Goal: Task Accomplishment & Management: Manage account settings

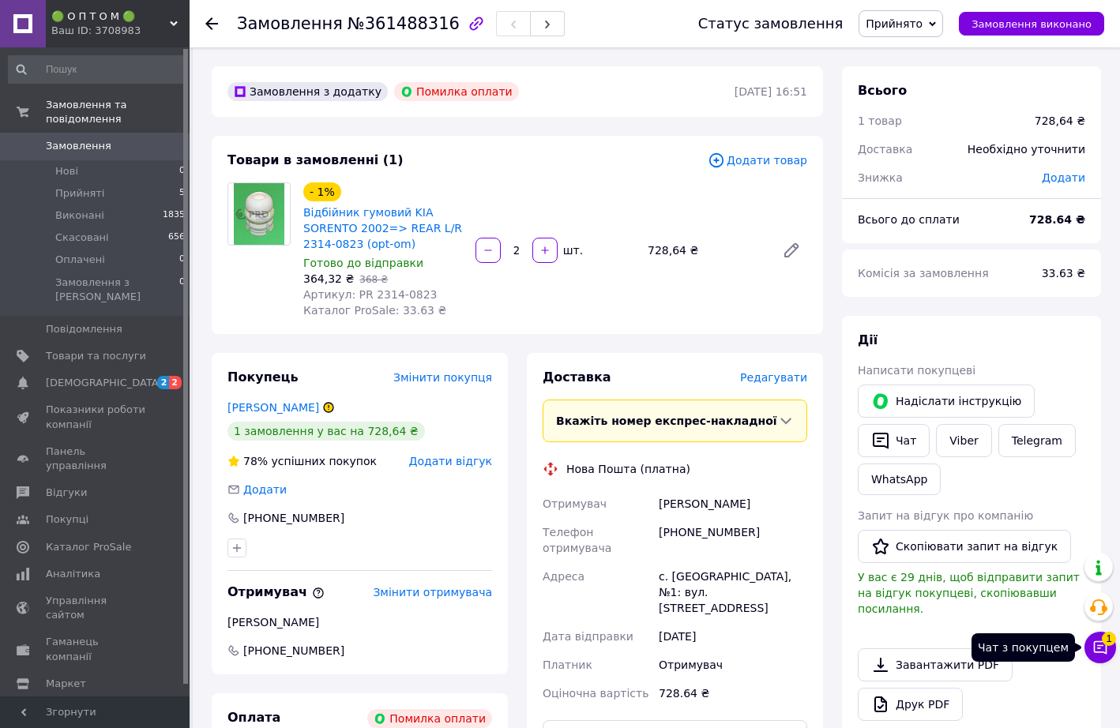
click at [1105, 642] on icon at bounding box center [1100, 647] width 13 height 13
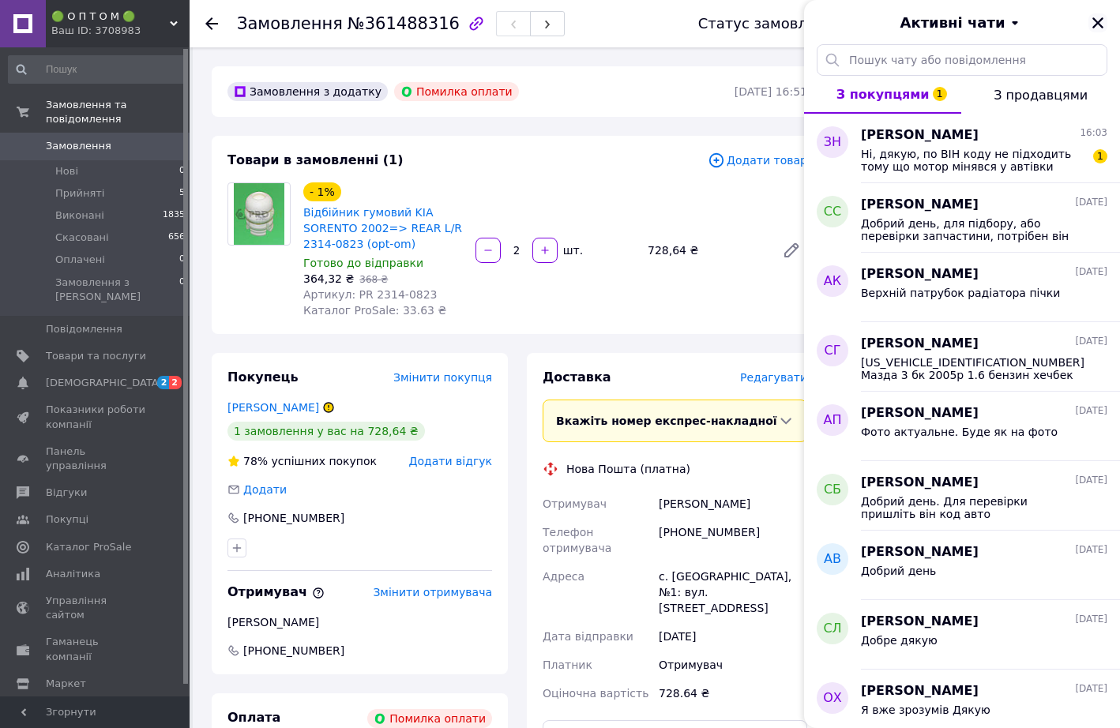
click at [1102, 22] on icon "Закрити" at bounding box center [1097, 23] width 14 height 14
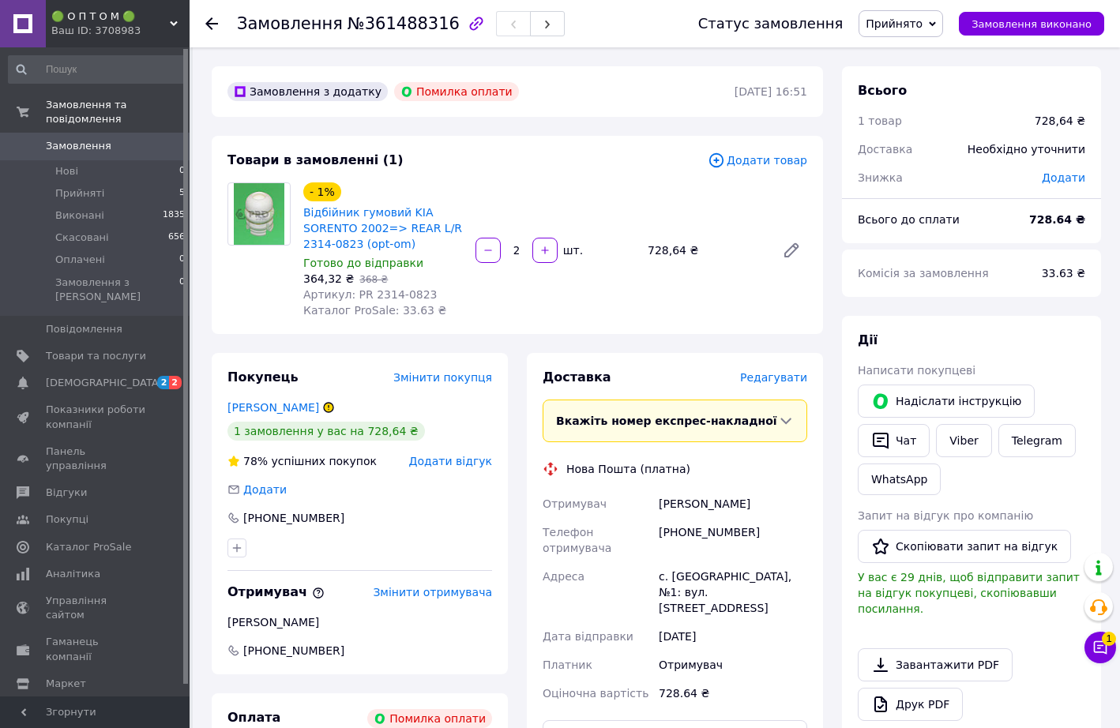
click at [216, 23] on use at bounding box center [211, 23] width 13 height 13
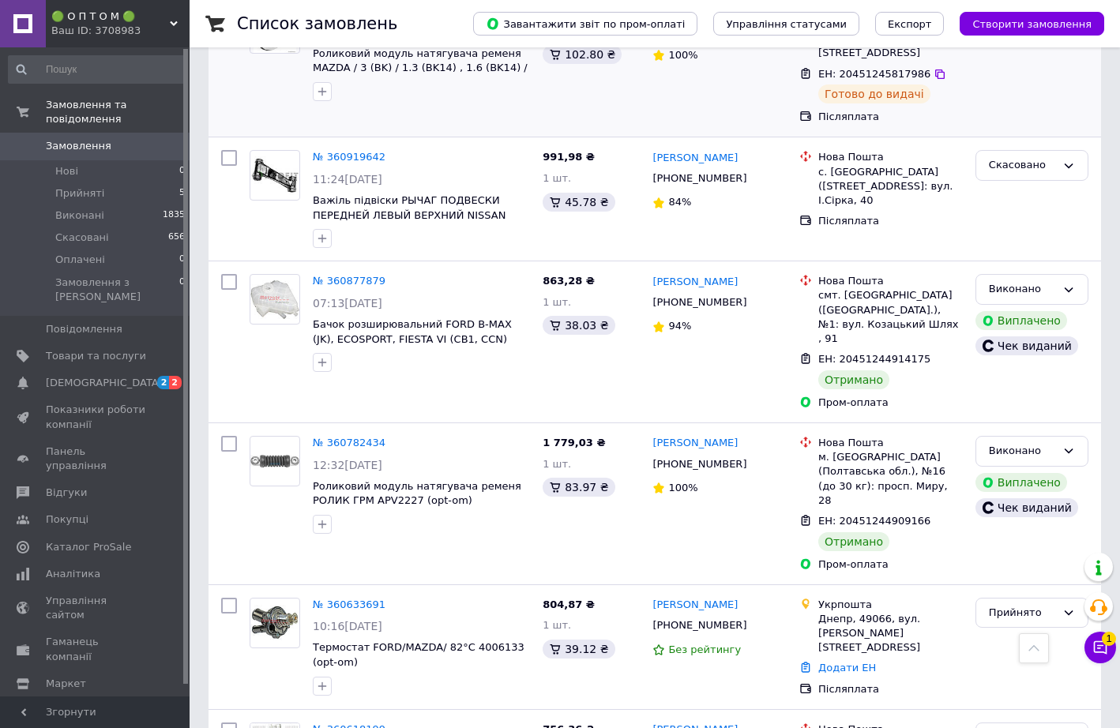
scroll to position [899, 0]
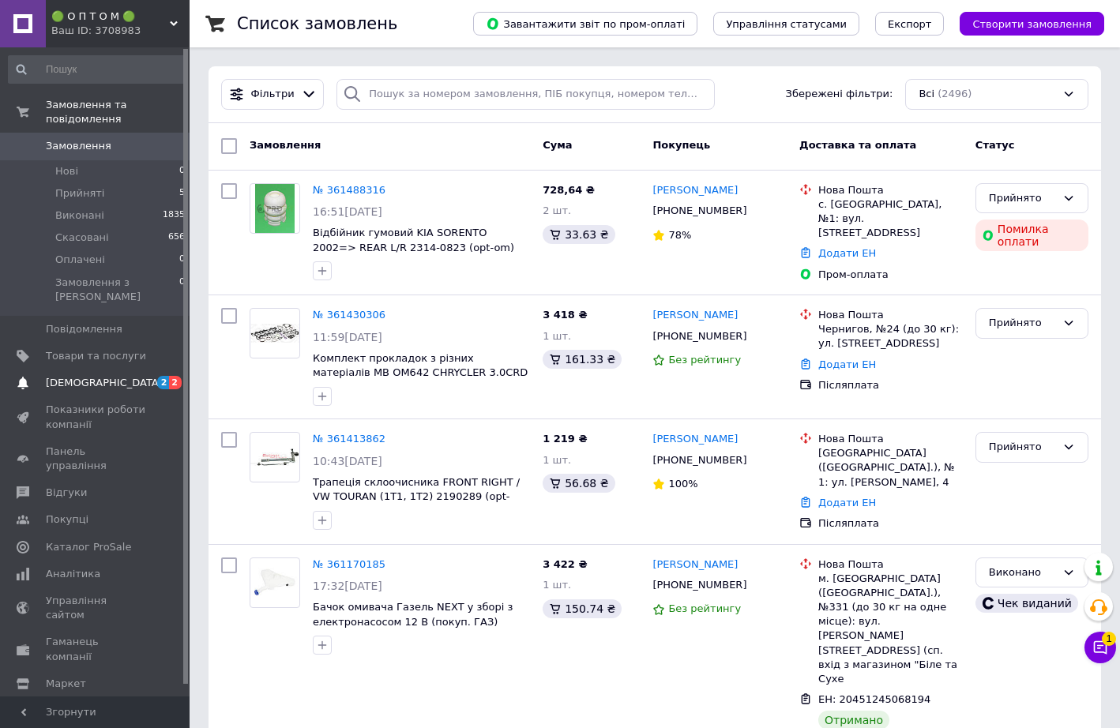
click at [112, 376] on span "[DEMOGRAPHIC_DATA]" at bounding box center [96, 383] width 100 height 14
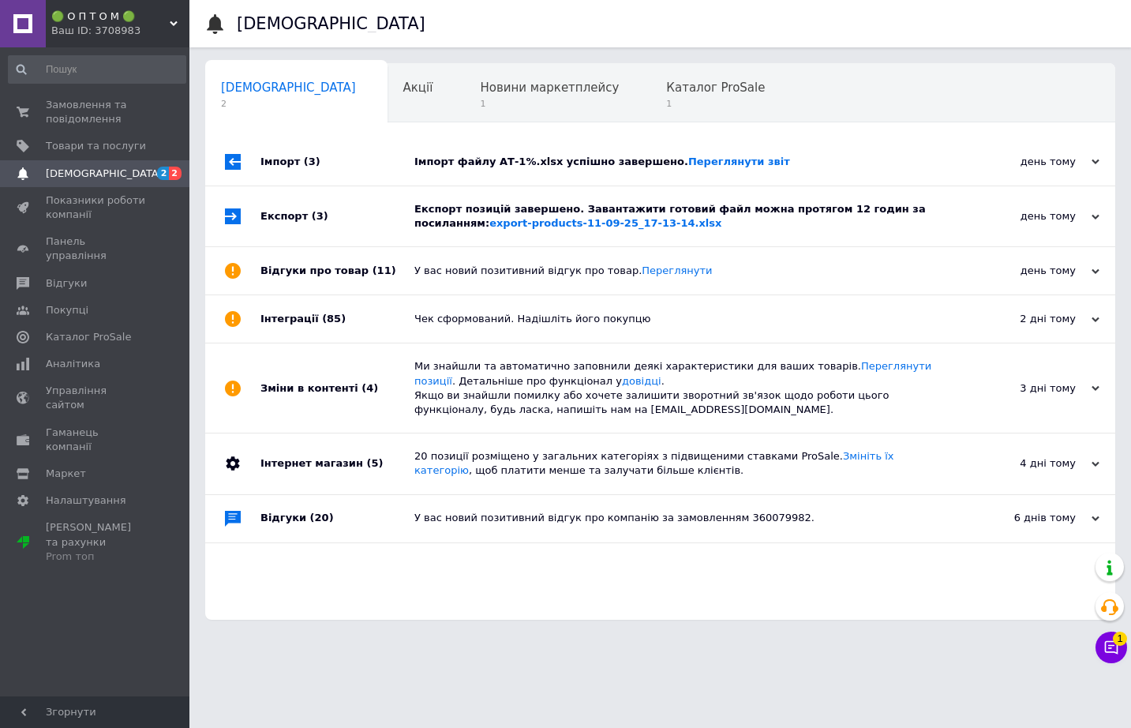
click at [587, 165] on div "Імпорт файлу АТ-1%.xlsx успішно завершено. Переглянути звіт" at bounding box center [678, 162] width 527 height 14
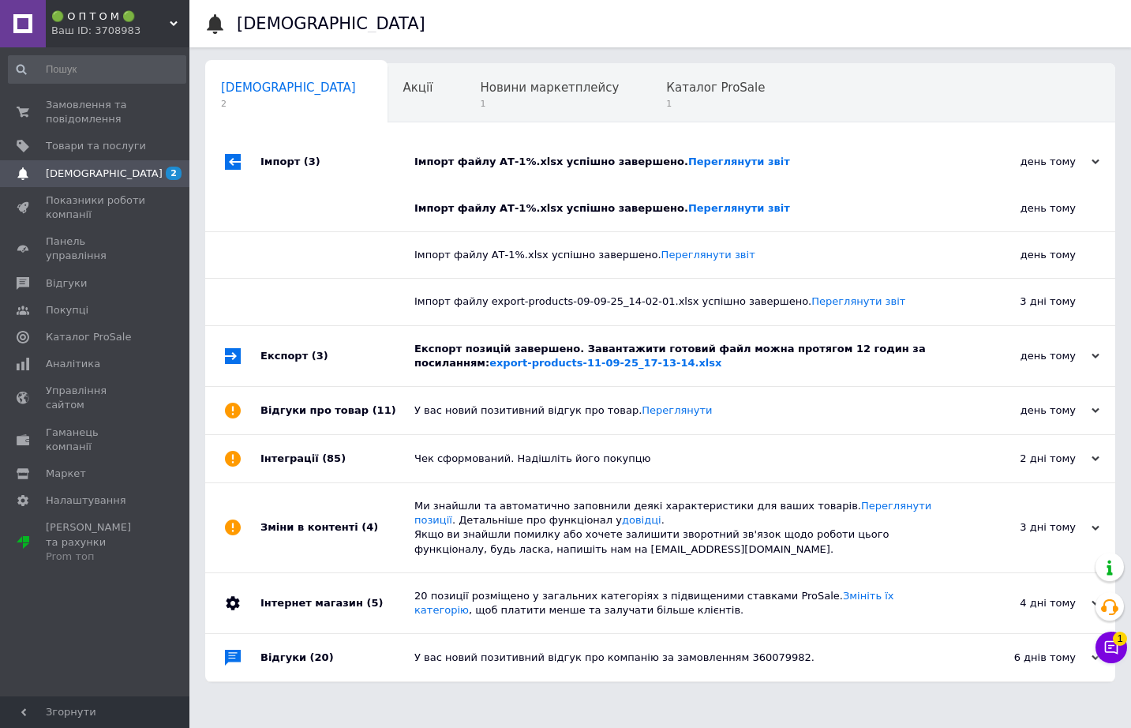
click at [587, 165] on div "Імпорт файлу АТ-1%.xlsx успішно завершено. Переглянути звіт" at bounding box center [678, 162] width 527 height 14
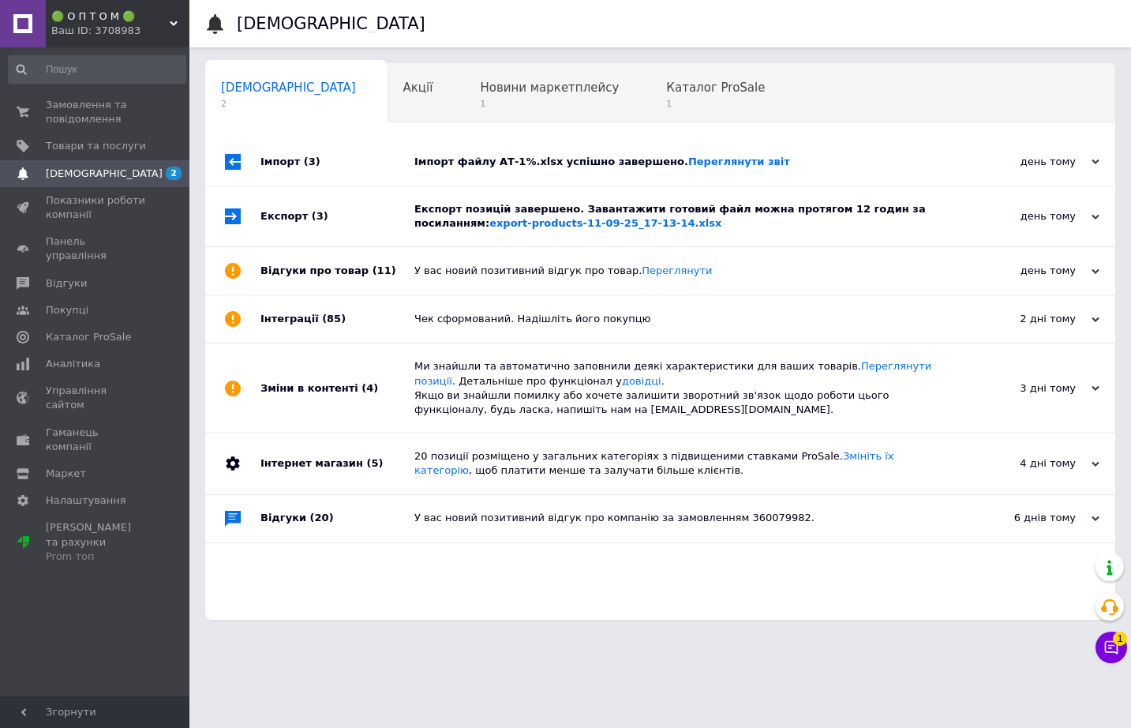
click at [595, 216] on div "Експорт позицій завершено. Завантажити готовий файл можна протягом 12 годин за …" at bounding box center [678, 216] width 527 height 28
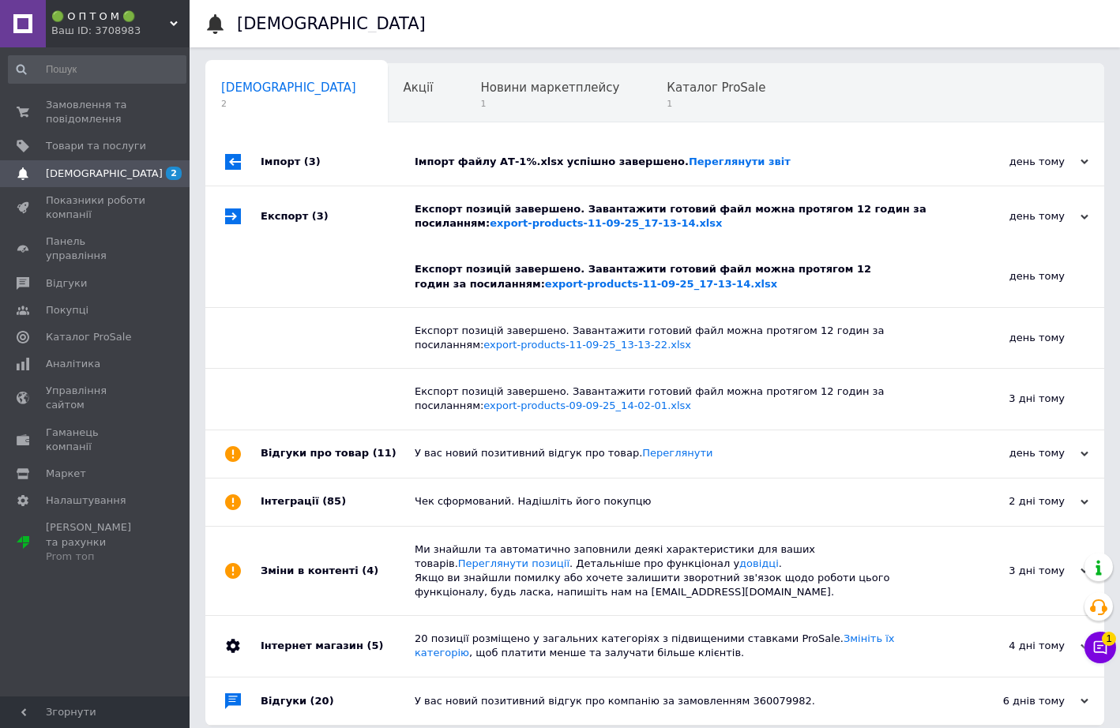
click at [595, 216] on div "Експорт позицій завершено. Завантажити готовий файл можна протягом 12 годин за …" at bounding box center [673, 216] width 516 height 28
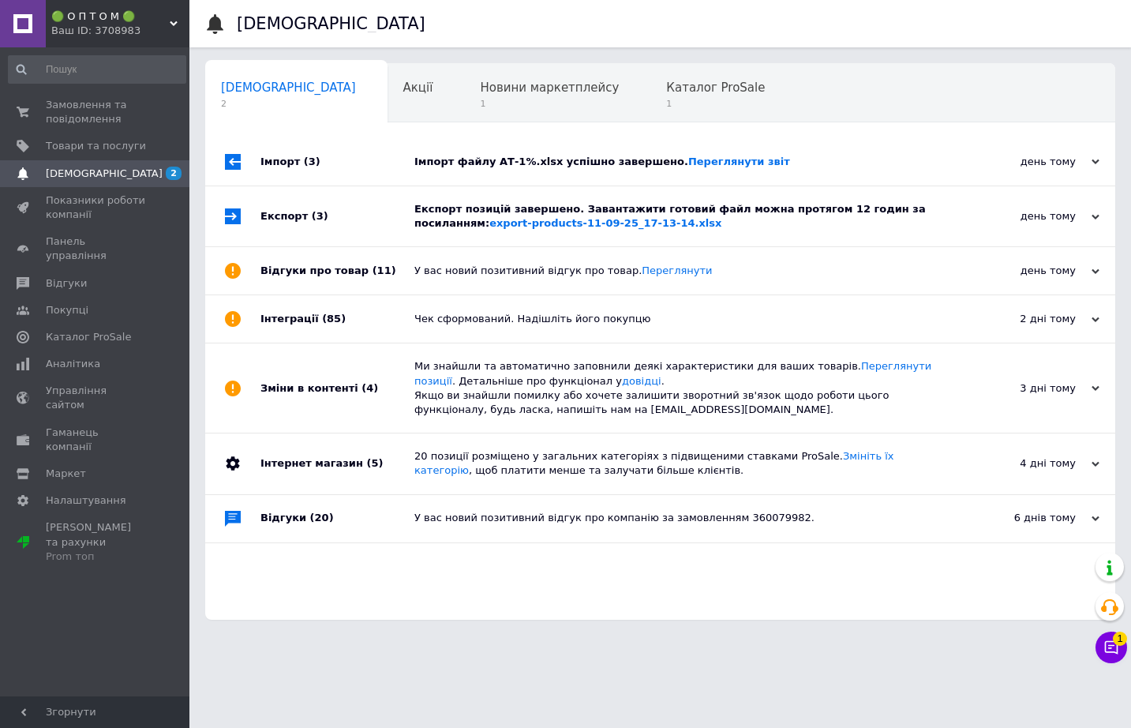
click at [732, 271] on div "У вас новий позитивний відгук про товар. Переглянути" at bounding box center [678, 271] width 527 height 14
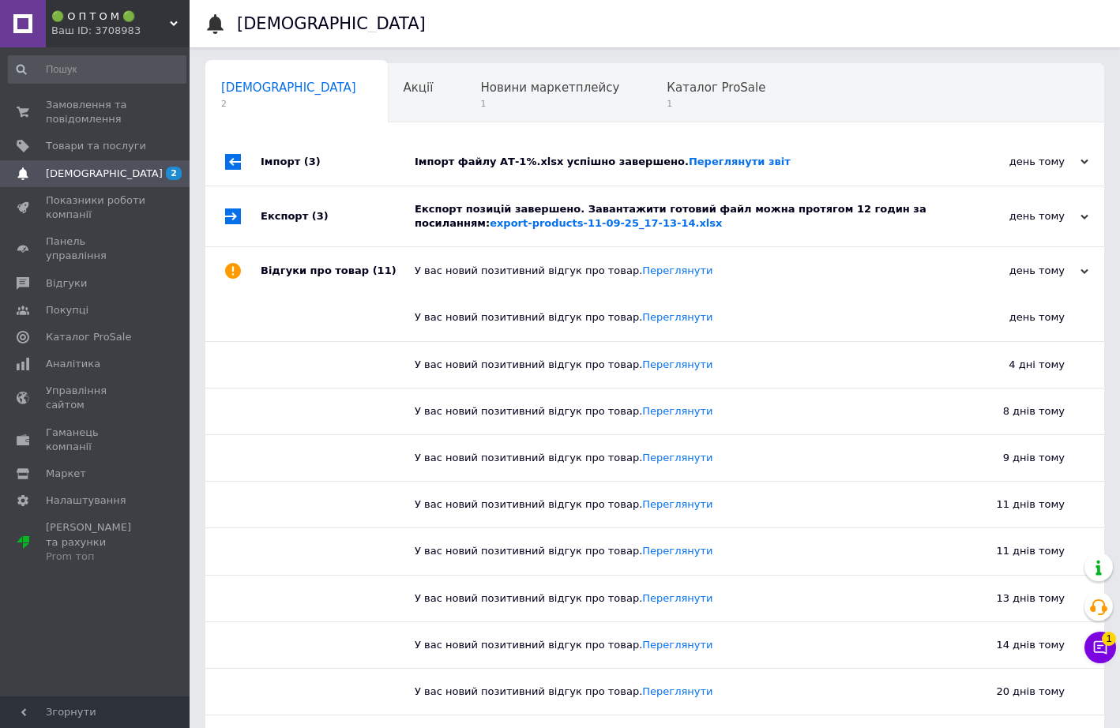
click at [732, 271] on div "У вас новий позитивний відгук про товар. Переглянути" at bounding box center [673, 271] width 516 height 14
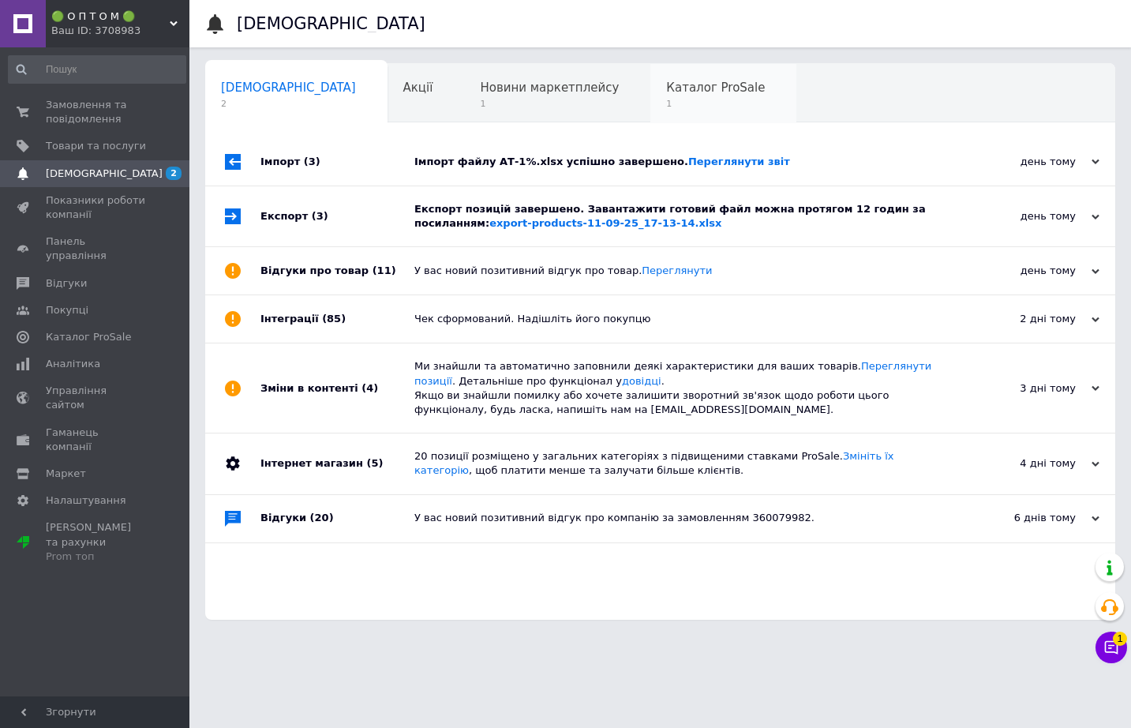
click at [666, 98] on span "1" at bounding box center [715, 104] width 99 height 12
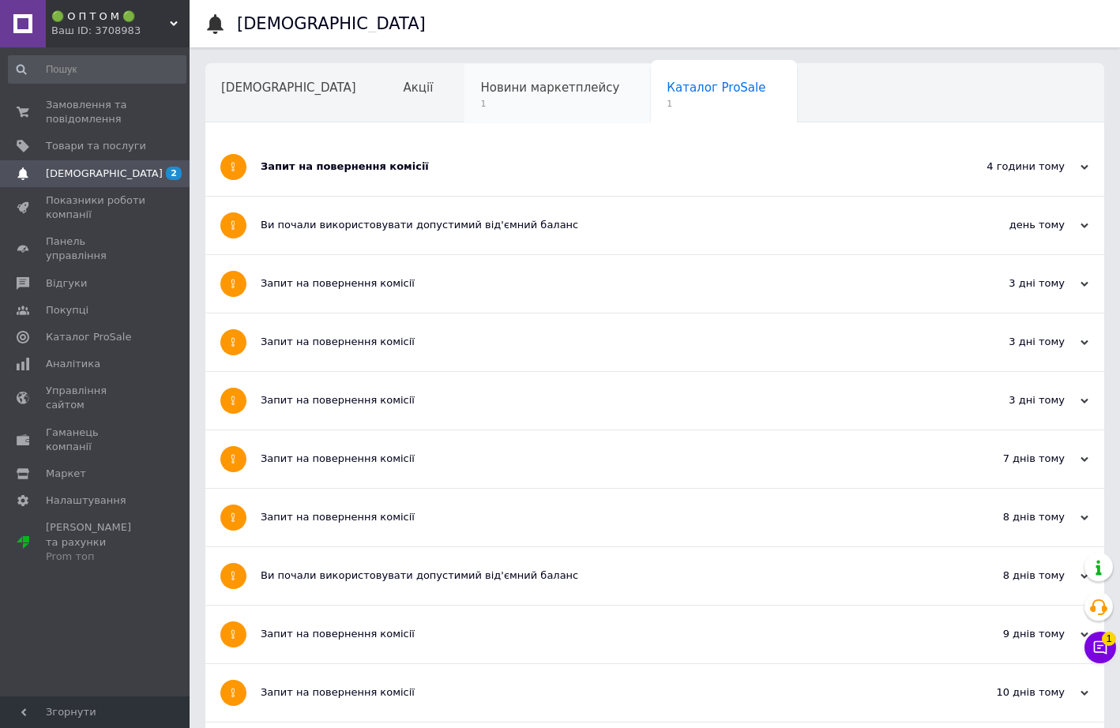
click at [480, 90] on span "Новини маркетплейсу" at bounding box center [549, 88] width 139 height 14
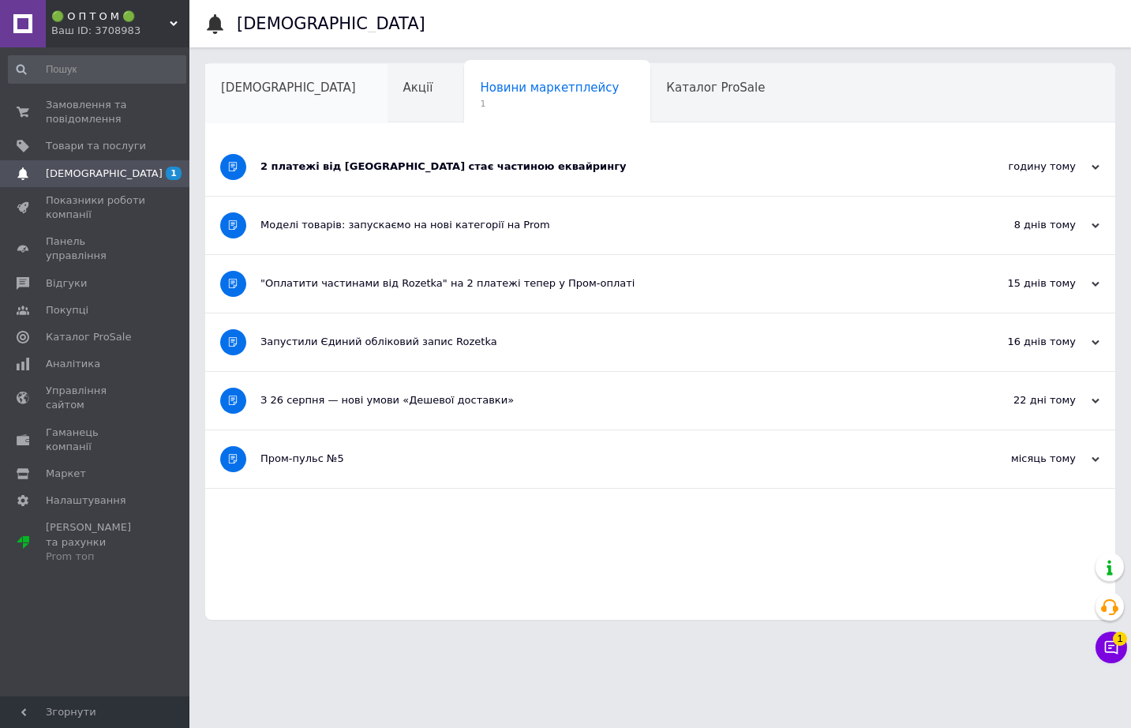
click at [257, 80] on div "[DEMOGRAPHIC_DATA]" at bounding box center [296, 94] width 182 height 60
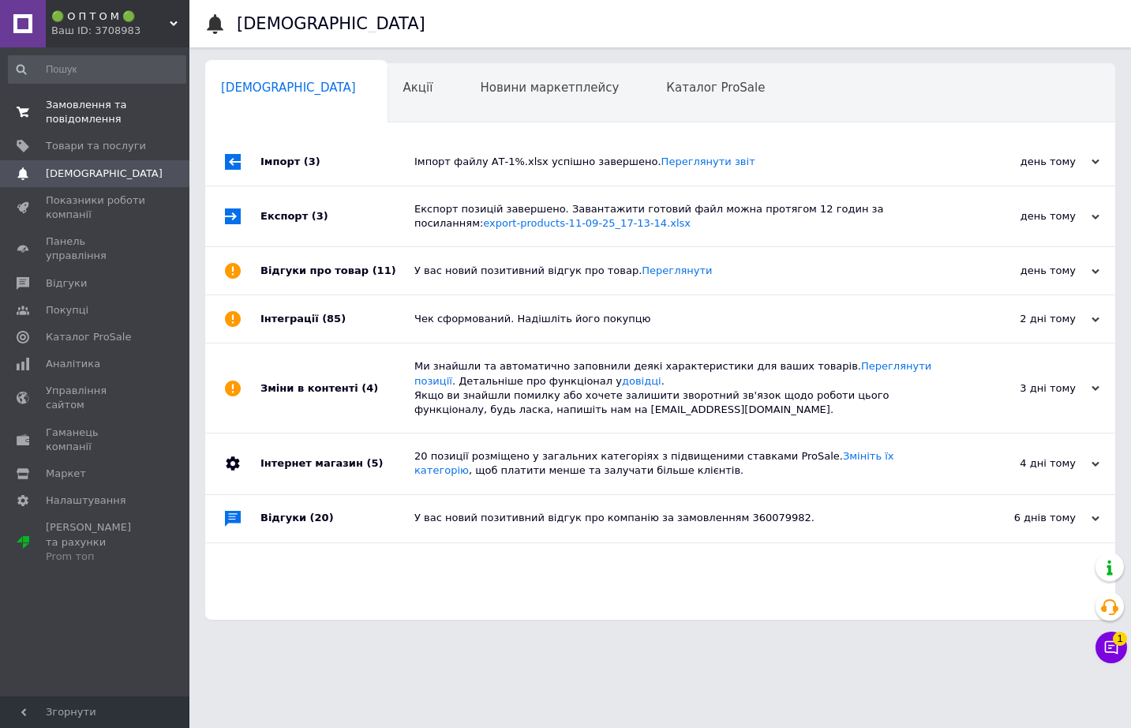
click at [100, 124] on span "Замовлення та повідомлення" at bounding box center [96, 112] width 100 height 28
